Goal: Information Seeking & Learning: Learn about a topic

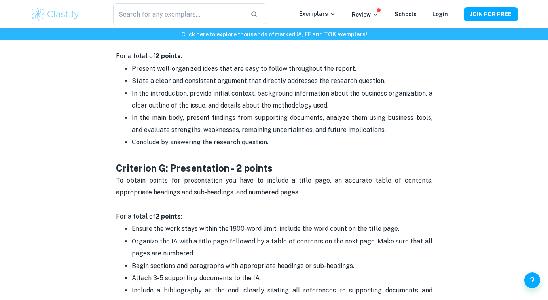
scroll to position [1654, 0]
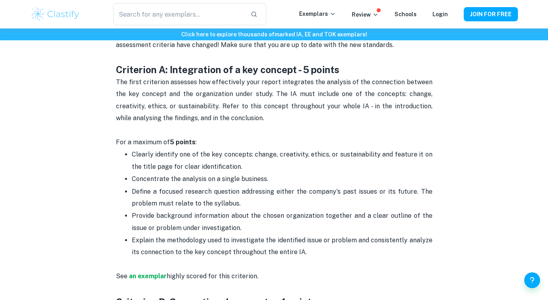
drag, startPoint x: 275, startPoint y: 137, endPoint x: 154, endPoint y: 112, distance: 123.1
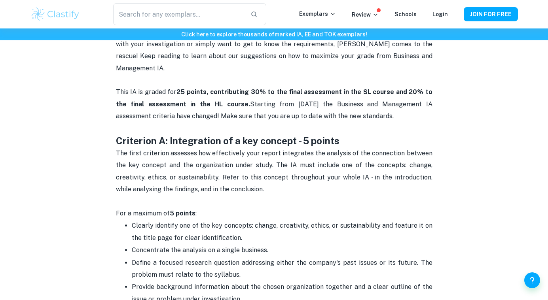
click at [151, 135] on strong "Criterion A: Integration of a key concept - 5 points" at bounding box center [227, 140] width 223 height 11
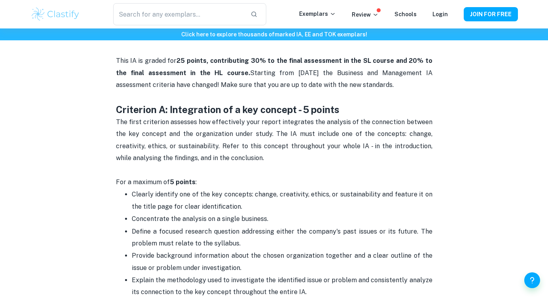
scroll to position [384, 0]
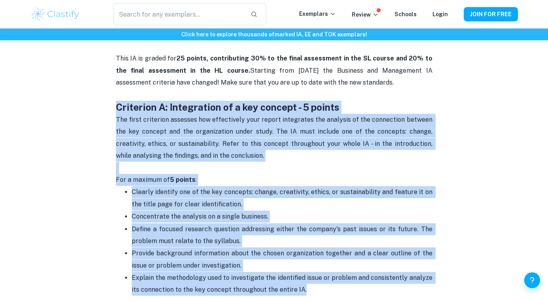
drag, startPoint x: 115, startPoint y: 92, endPoint x: 305, endPoint y: 276, distance: 264.5
copy div "Criterion A: Integration of a key concept - 5 points The first criterion assess…"
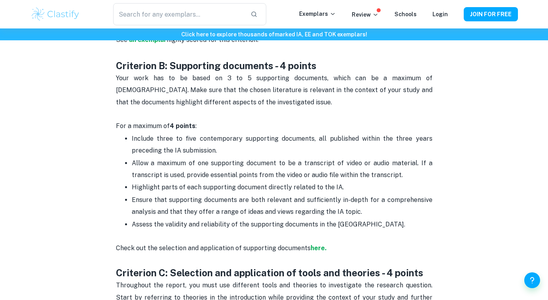
scroll to position [658, 0]
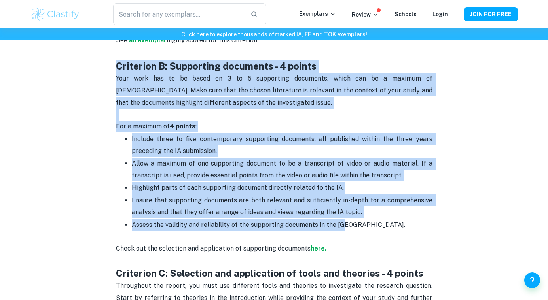
drag, startPoint x: 340, startPoint y: 208, endPoint x: 117, endPoint y: 49, distance: 273.9
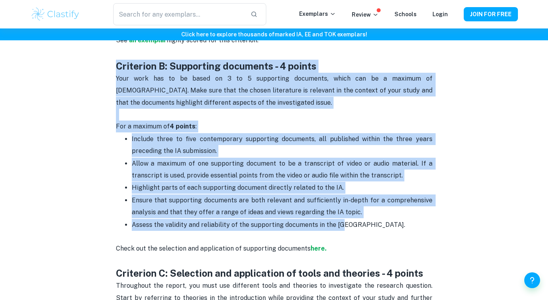
copy div "Criterion B: Supporting documents - 4 points Your work has to be based on 3 to …"
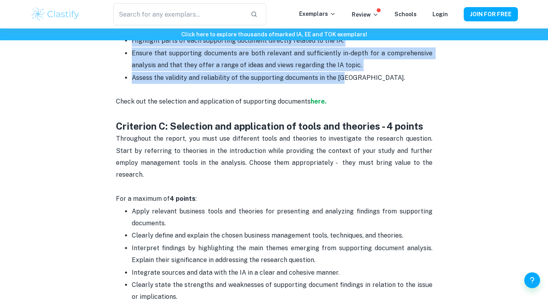
scroll to position [824, 0]
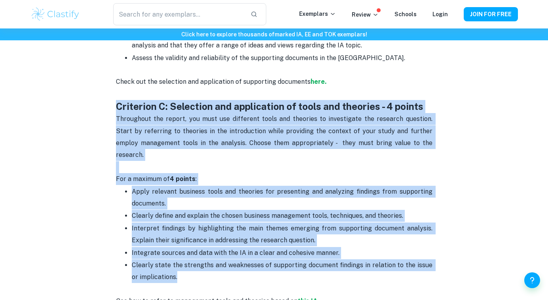
drag, startPoint x: 178, startPoint y: 250, endPoint x: 112, endPoint y: 87, distance: 175.8
copy div "Criterion C: Selection and application of tools and theories - 4 points Through…"
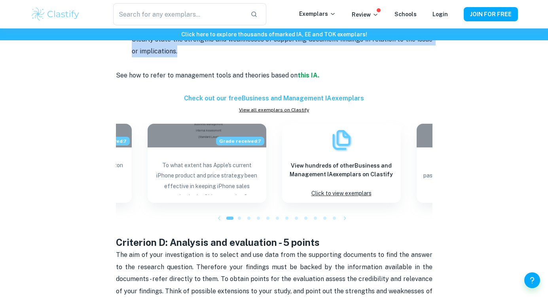
scroll to position [1104, 0]
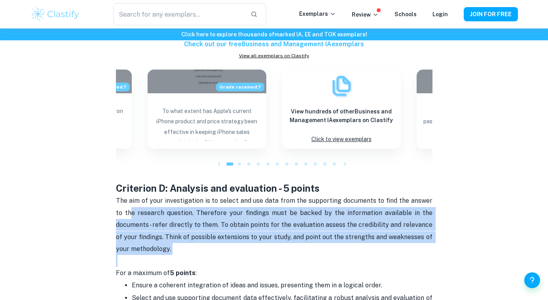
drag, startPoint x: 187, startPoint y: 226, endPoint x: 122, endPoint y: 182, distance: 78.5
click at [122, 195] on p "The aim of your investigation is to select and use data from the supporting doc…" at bounding box center [274, 231] width 316 height 72
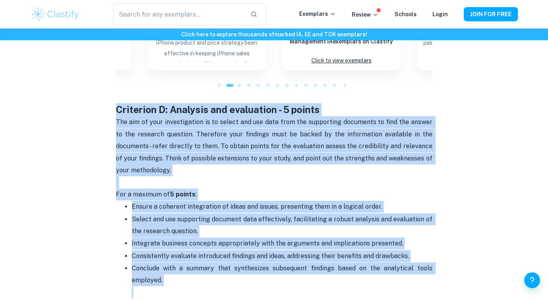
drag, startPoint x: 168, startPoint y: 249, endPoint x: 117, endPoint y: 85, distance: 171.8
click at [117, 85] on div "Business and Management IA Criteria and Checklist Starting to write any IA can …" at bounding box center [274, 25] width 316 height 1722
copy div "Criterion D: Analysis and evaluation - 5 points The aim of your investigation i…"
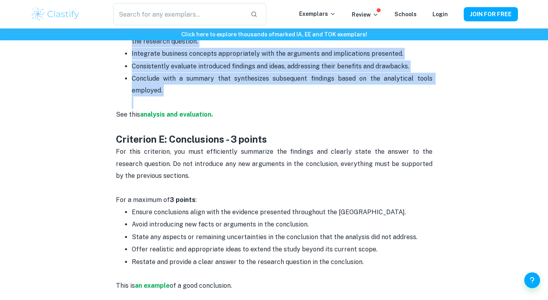
scroll to position [1403, 0]
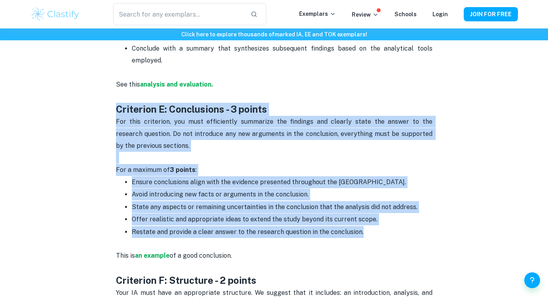
drag, startPoint x: 366, startPoint y: 201, endPoint x: 115, endPoint y: 80, distance: 278.4
copy div "Criterion E: Conclusions - 3 points For this criterion, you must efficiently su…"
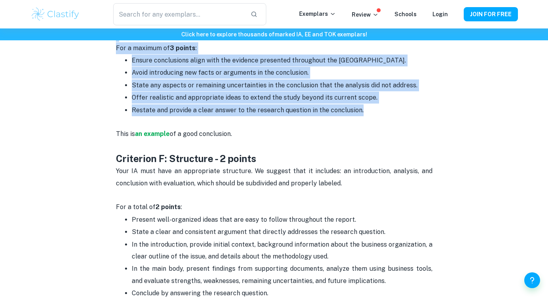
scroll to position [1563, 0]
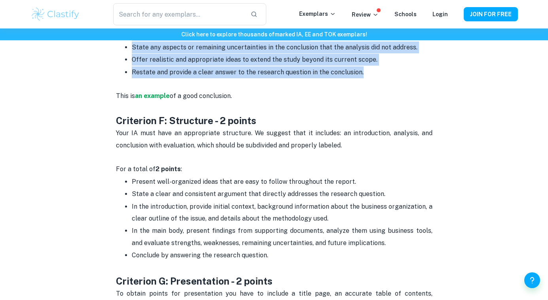
drag, startPoint x: 272, startPoint y: 224, endPoint x: 114, endPoint y: 89, distance: 207.0
copy div "Criterion F: Structure - 2 points Your IA must have an appropriate structure. W…"
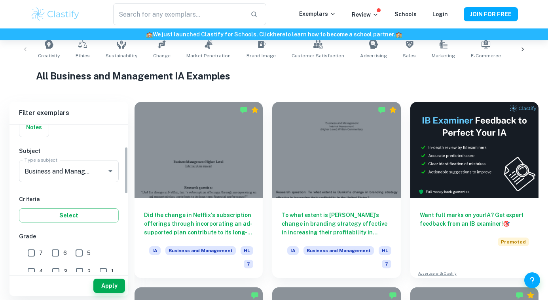
scroll to position [93, 0]
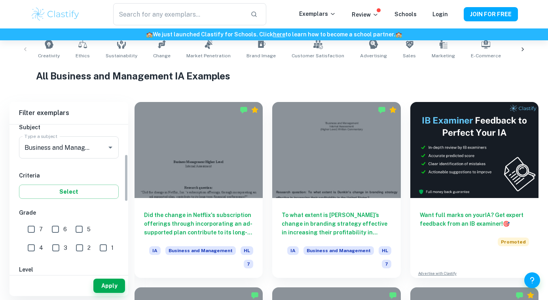
click at [28, 231] on input "7" at bounding box center [31, 229] width 16 height 16
checkbox input "true"
click at [104, 281] on button "Apply" at bounding box center [109, 286] width 32 height 14
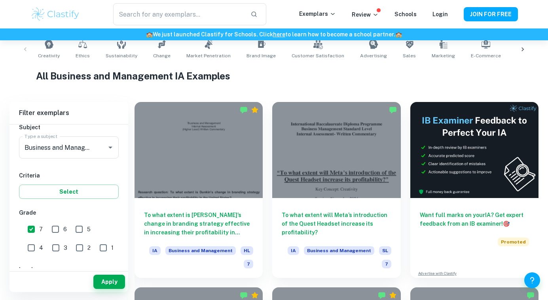
scroll to position [161, 0]
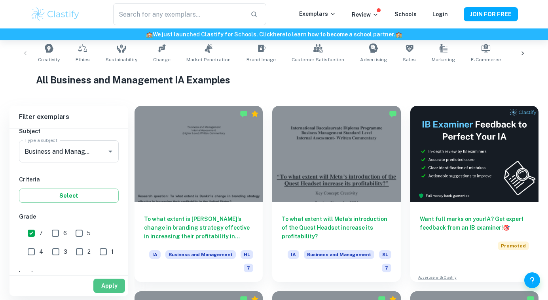
click at [119, 287] on button "Apply" at bounding box center [109, 286] width 32 height 14
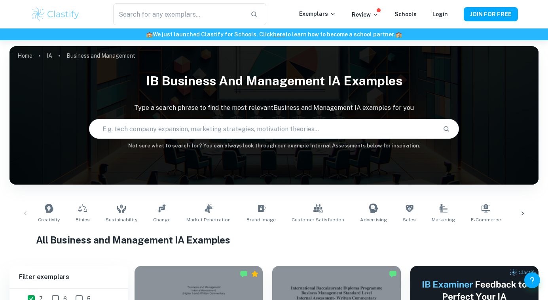
scroll to position [220, 0]
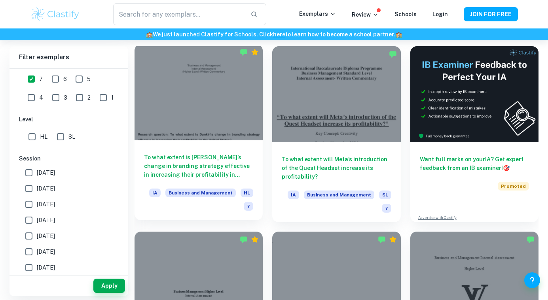
click at [204, 127] on div at bounding box center [198, 92] width 128 height 96
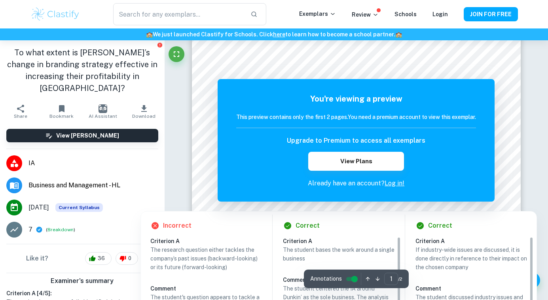
scroll to position [41, 0]
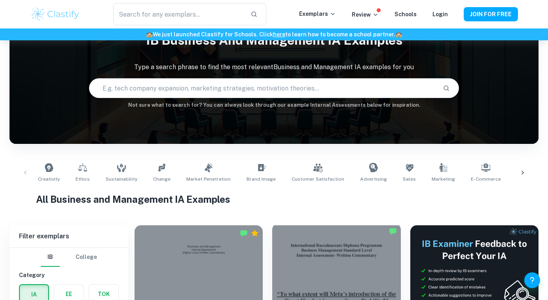
scroll to position [220, 0]
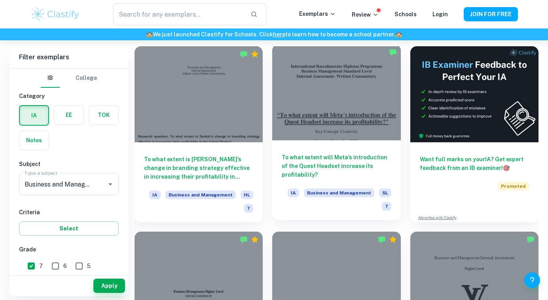
click at [356, 116] on div at bounding box center [336, 92] width 128 height 96
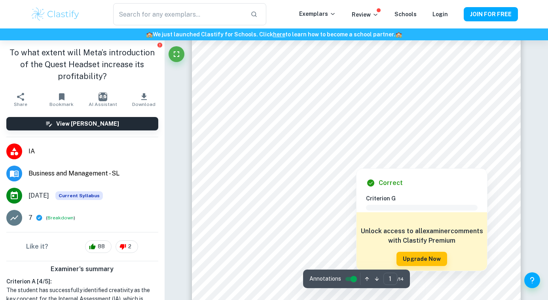
scroll to position [264, 0]
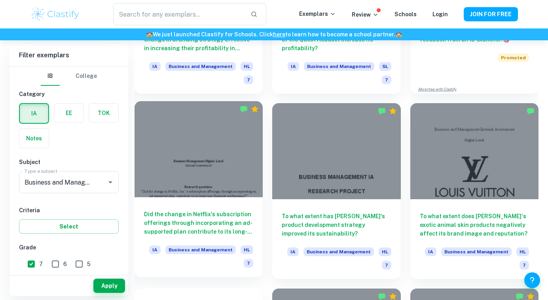
click at [225, 168] on div at bounding box center [198, 149] width 128 height 96
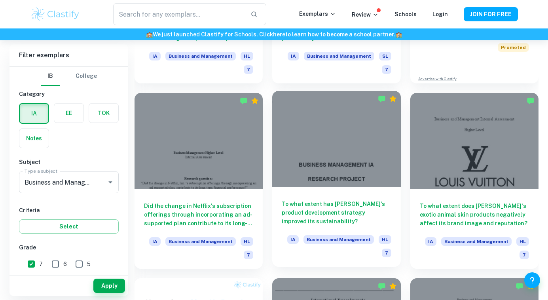
scroll to position [356, 0]
